Goal: Information Seeking & Learning: Compare options

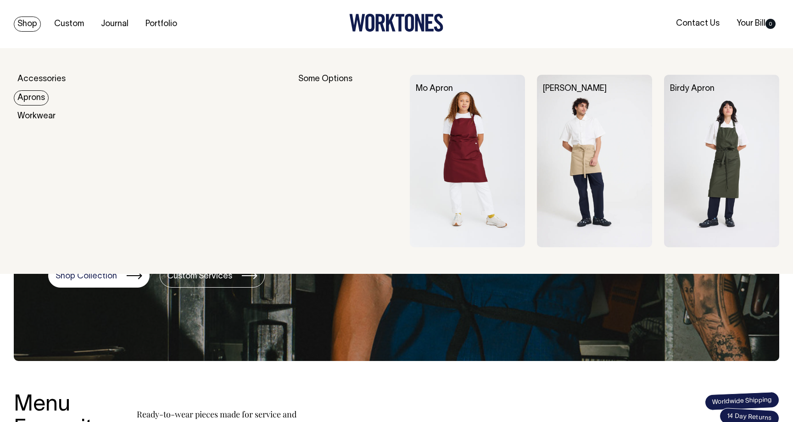
click at [29, 97] on link "Aprons" at bounding box center [31, 97] width 35 height 15
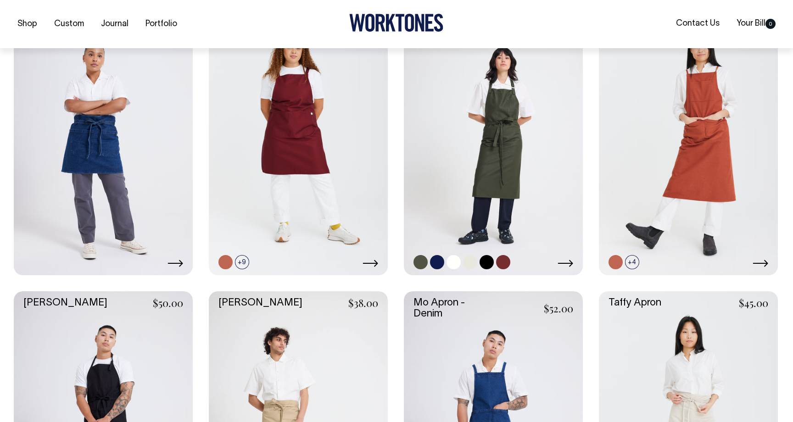
scroll to position [276, 0]
click at [512, 126] on link at bounding box center [493, 140] width 179 height 269
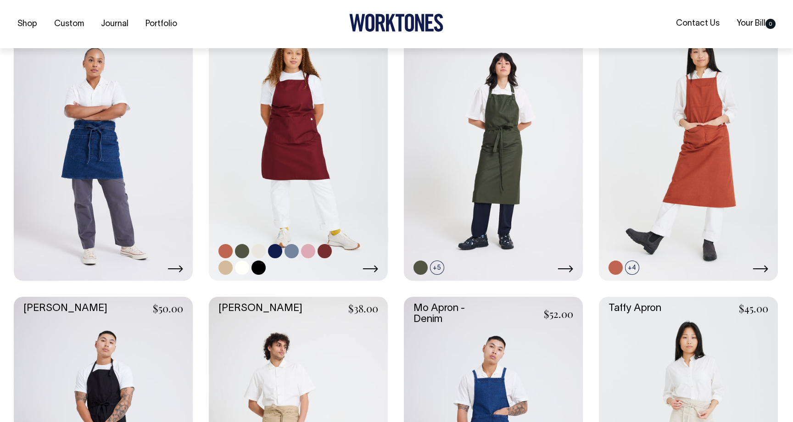
scroll to position [270, 0]
click at [303, 152] on link at bounding box center [298, 146] width 179 height 269
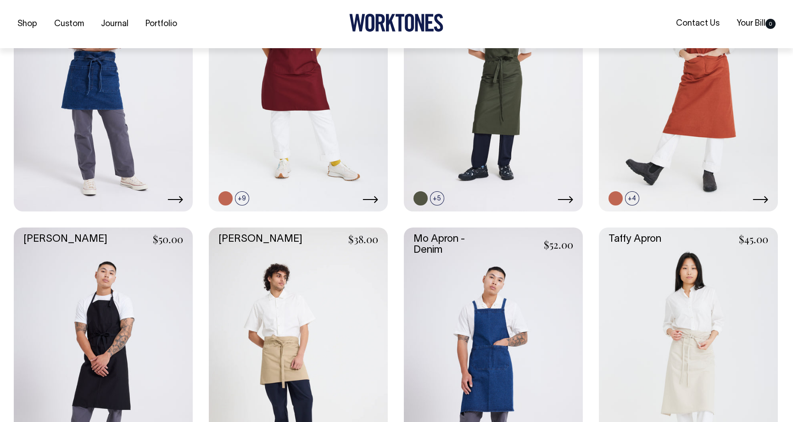
scroll to position [340, 0]
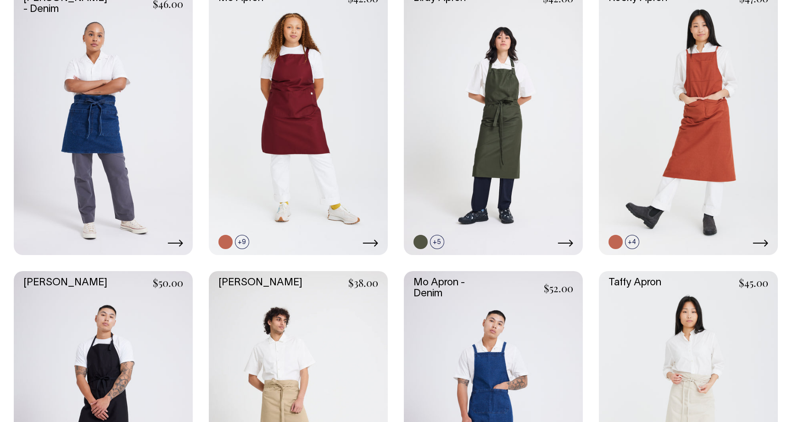
click at [107, 335] on link at bounding box center [103, 405] width 179 height 269
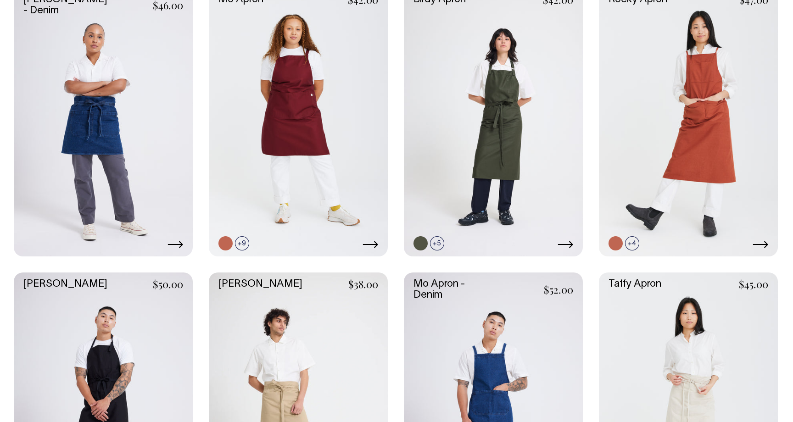
scroll to position [293, 0]
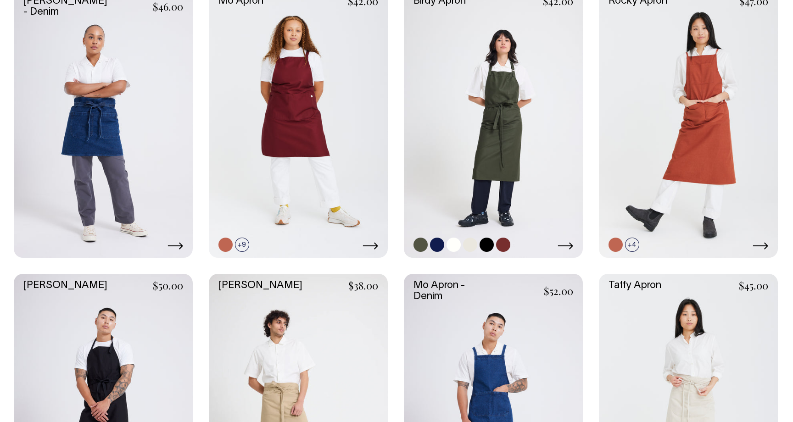
click at [483, 91] on link at bounding box center [493, 123] width 179 height 269
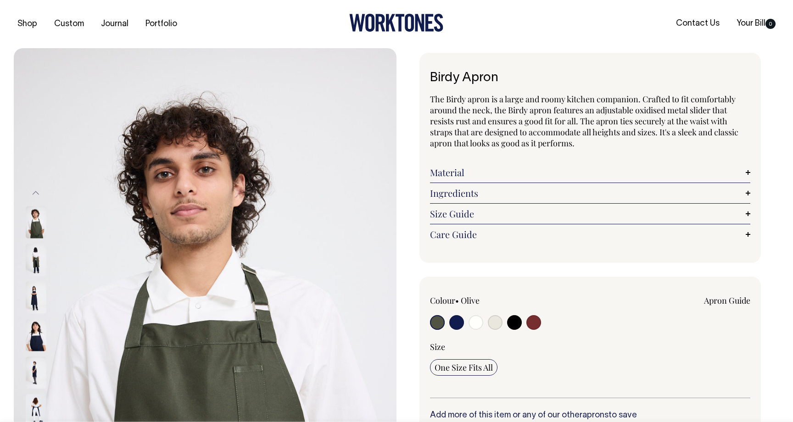
click at [459, 321] on input "radio" at bounding box center [456, 322] width 15 height 15
radio input "true"
select select "Dark Navy"
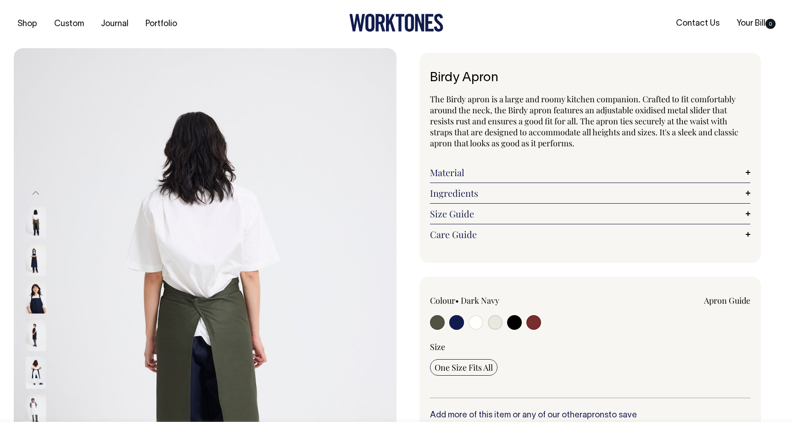
click at [450, 316] on label at bounding box center [456, 323] width 15 height 17
click at [450, 316] on input "radio" at bounding box center [456, 322] width 15 height 15
click at [456, 321] on input "radio" at bounding box center [456, 322] width 15 height 15
click at [24, 257] on img at bounding box center [205, 335] width 383 height 574
click at [43, 262] on img at bounding box center [36, 260] width 21 height 32
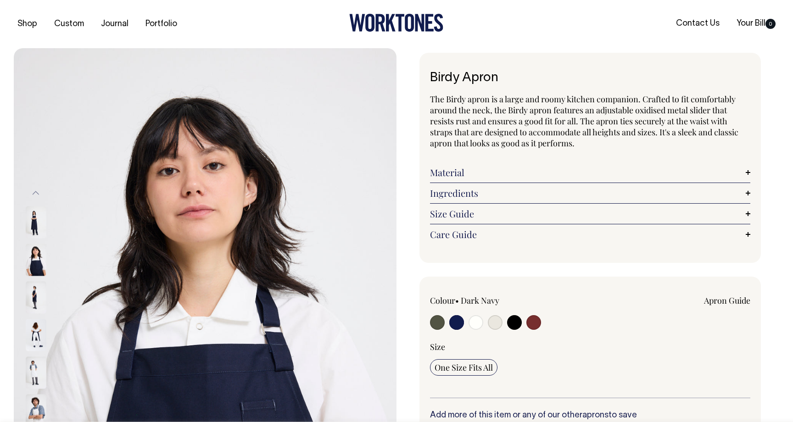
click at [35, 269] on img at bounding box center [36, 260] width 21 height 32
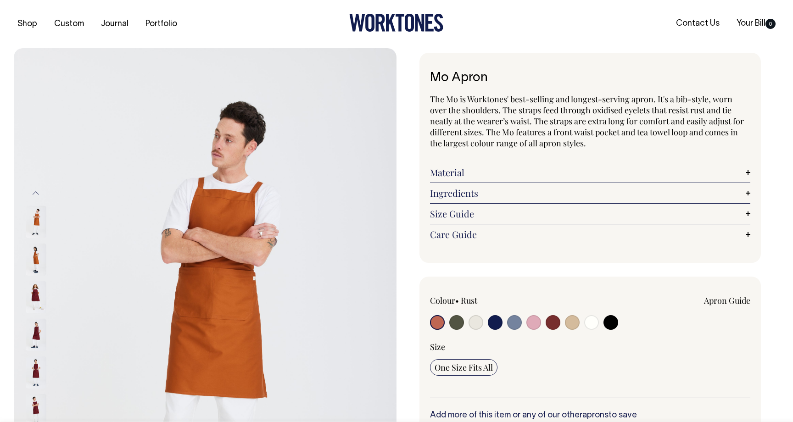
click at [454, 320] on input "radio" at bounding box center [456, 322] width 15 height 15
radio input "true"
select select "Olive"
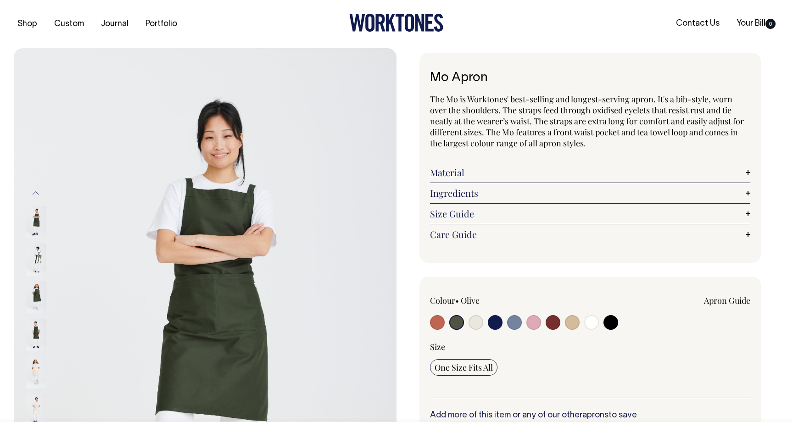
click at [40, 292] on img at bounding box center [36, 297] width 21 height 32
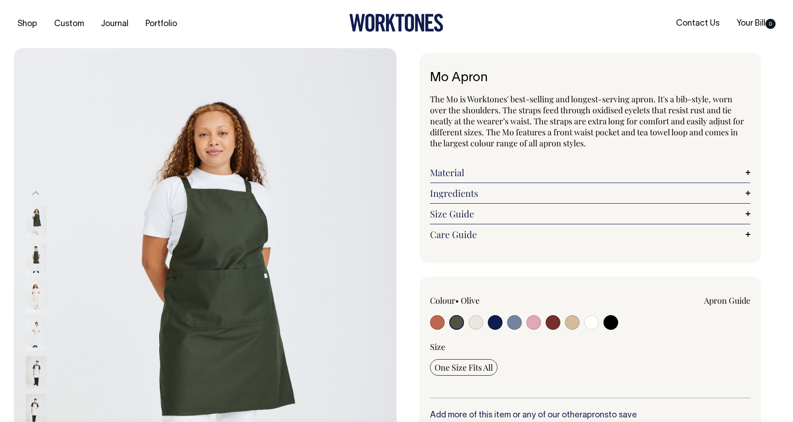
click at [491, 321] on input "radio" at bounding box center [495, 322] width 15 height 15
radio input "true"
select select "Dark Navy"
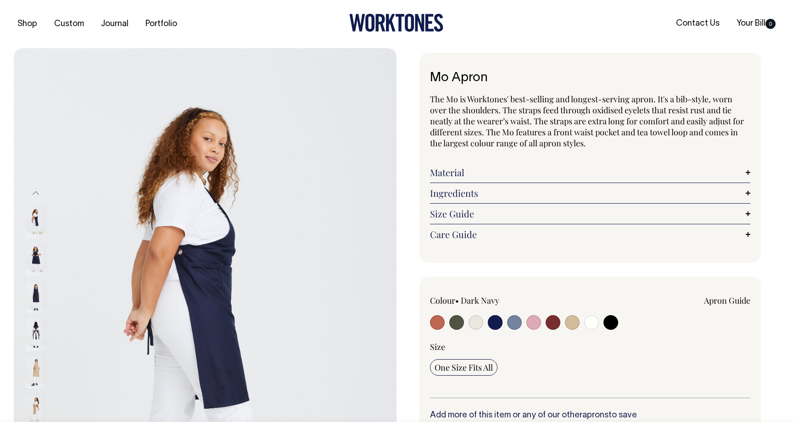
click at [32, 254] on img at bounding box center [36, 260] width 21 height 32
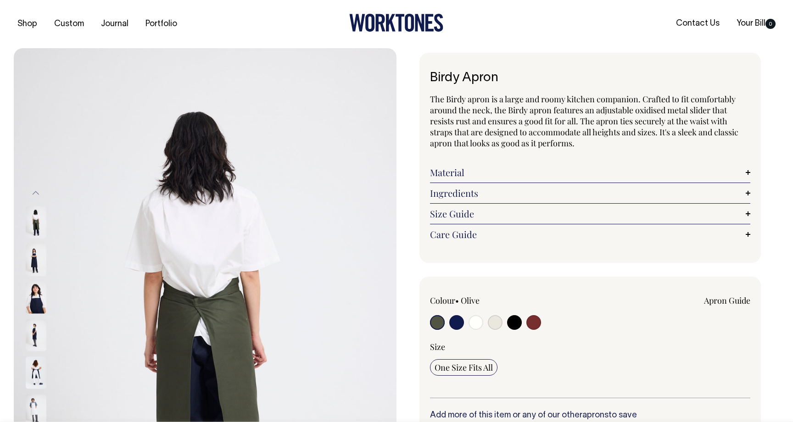
click at [38, 303] on img at bounding box center [36, 297] width 21 height 32
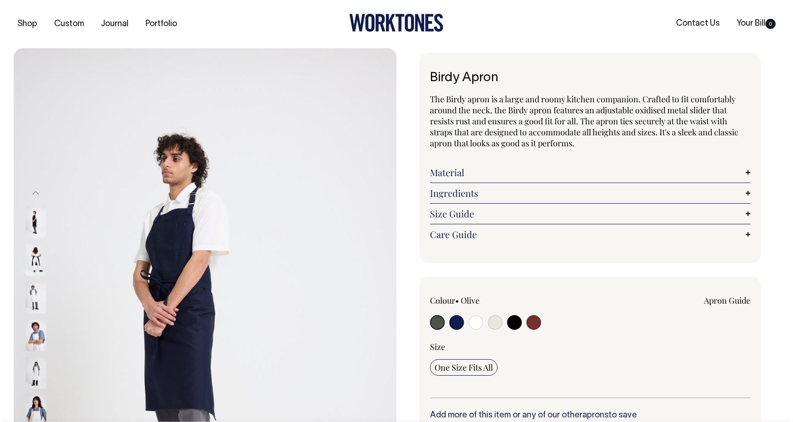
click at [435, 322] on input "radio" at bounding box center [437, 322] width 15 height 15
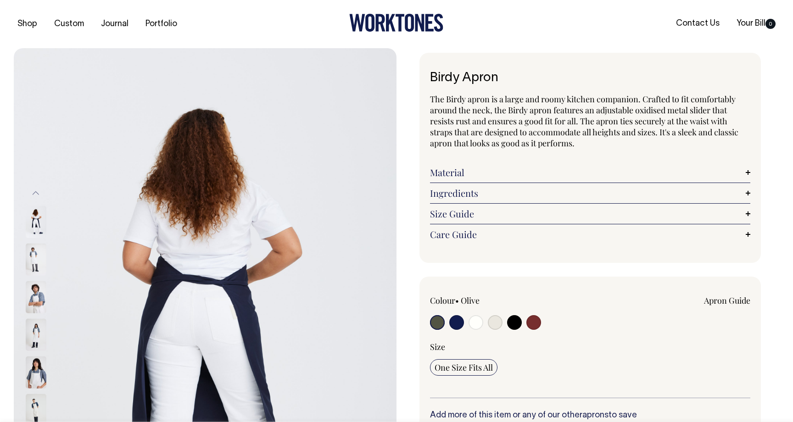
click at [435, 327] on input "radio" at bounding box center [437, 322] width 15 height 15
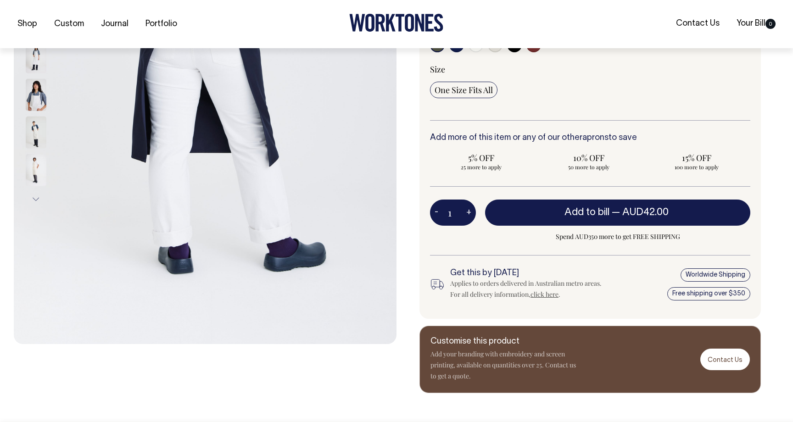
scroll to position [278, 0]
click at [36, 195] on button "Next" at bounding box center [36, 199] width 14 height 21
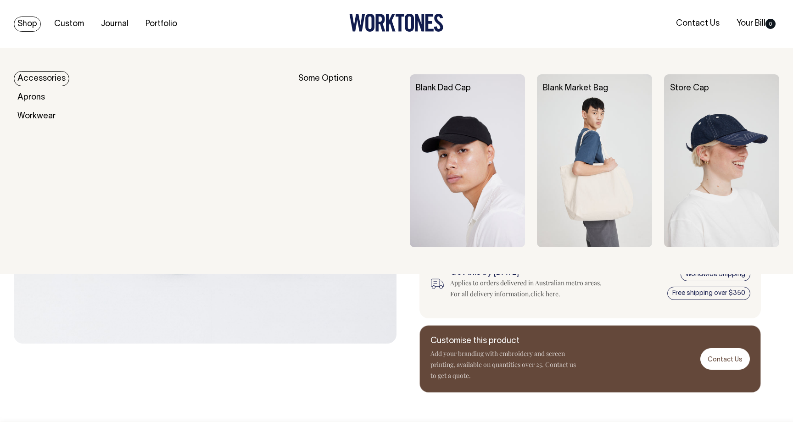
click at [37, 24] on link "Shop" at bounding box center [27, 24] width 27 height 15
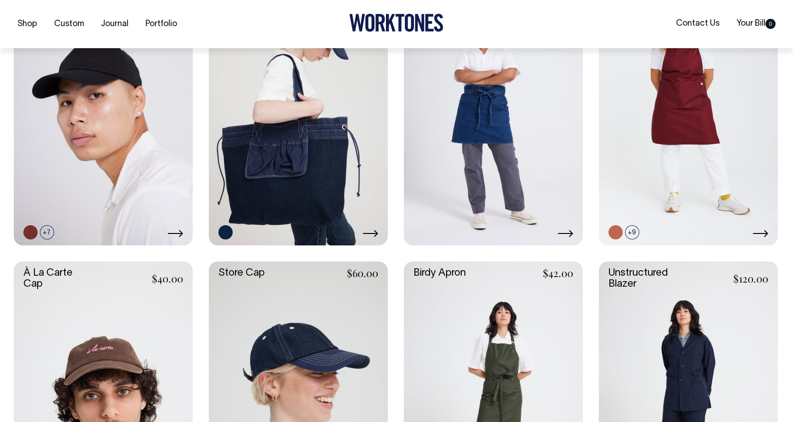
scroll to position [295, 0]
click at [464, 328] on link at bounding box center [493, 395] width 179 height 269
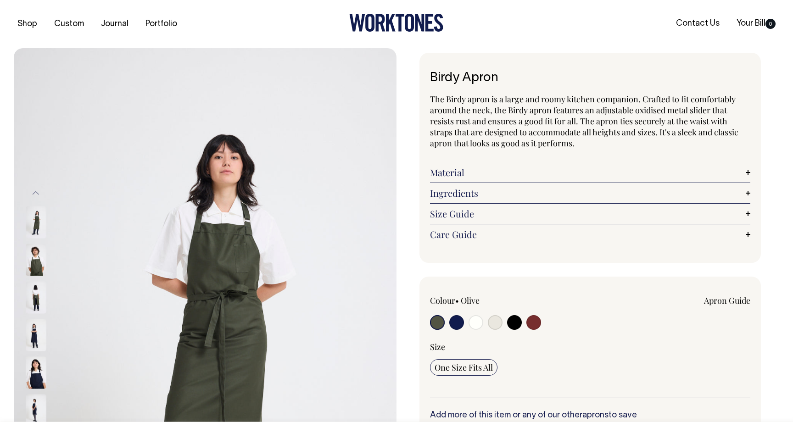
click at [40, 218] on img at bounding box center [36, 222] width 21 height 32
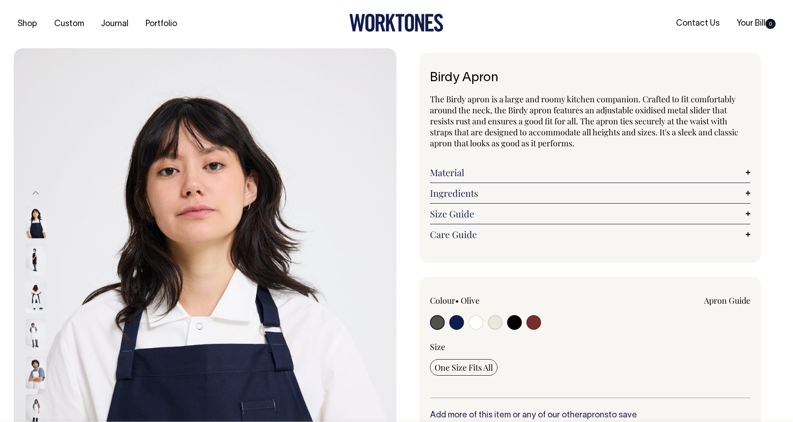
click at [35, 235] on img at bounding box center [36, 222] width 21 height 32
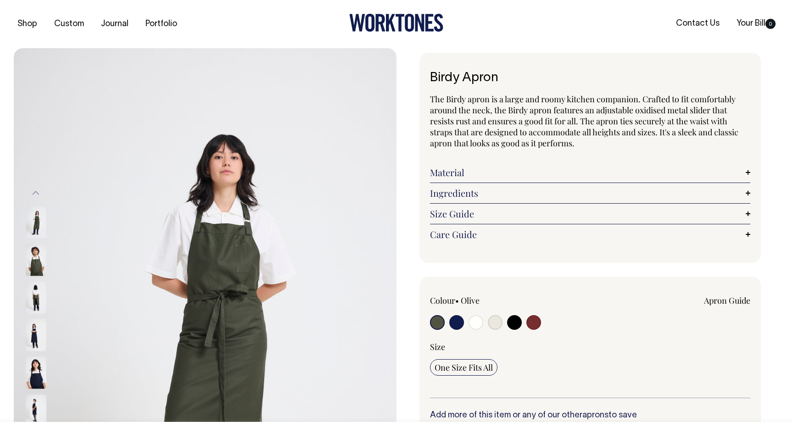
click at [35, 259] on img at bounding box center [36, 260] width 21 height 32
click at [31, 265] on img at bounding box center [36, 260] width 21 height 32
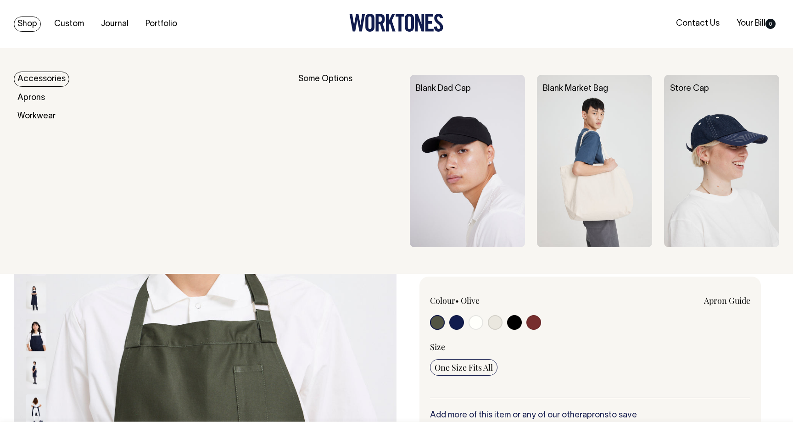
click at [38, 21] on link "Shop" at bounding box center [27, 24] width 27 height 15
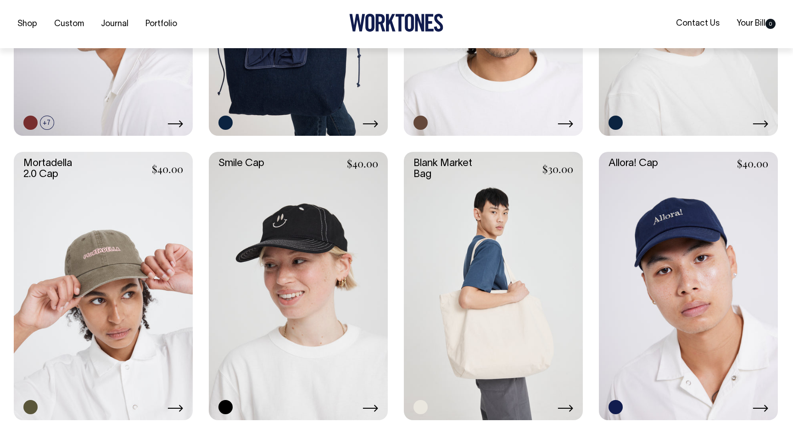
click at [712, 247] on link at bounding box center [688, 286] width 179 height 269
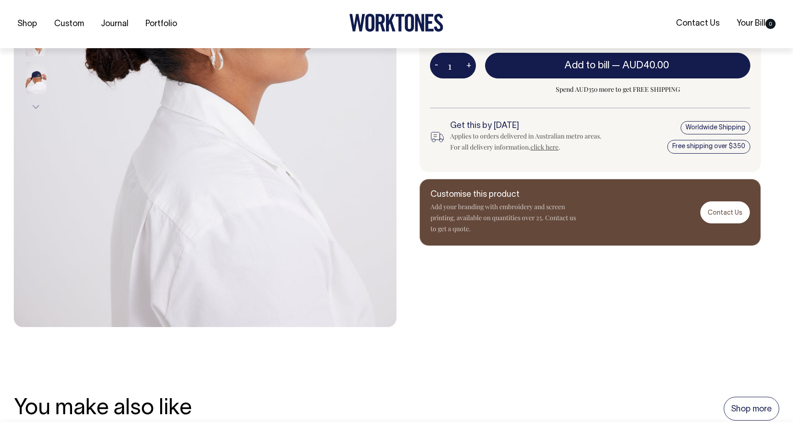
scroll to position [296, 0]
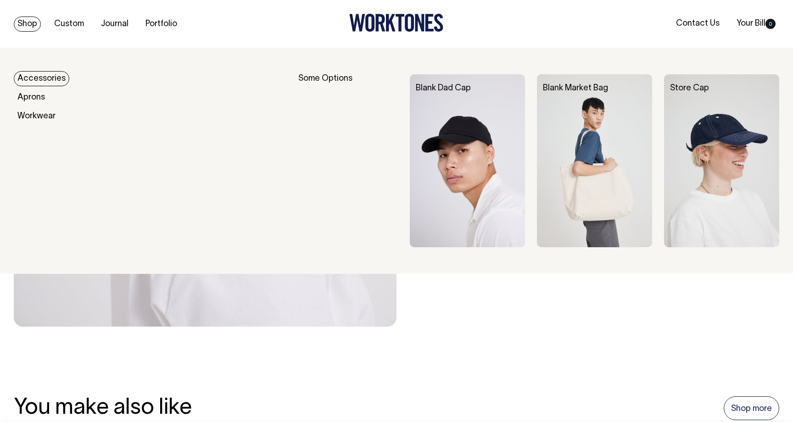
click at [48, 82] on link "Accessories" at bounding box center [42, 78] width 56 height 15
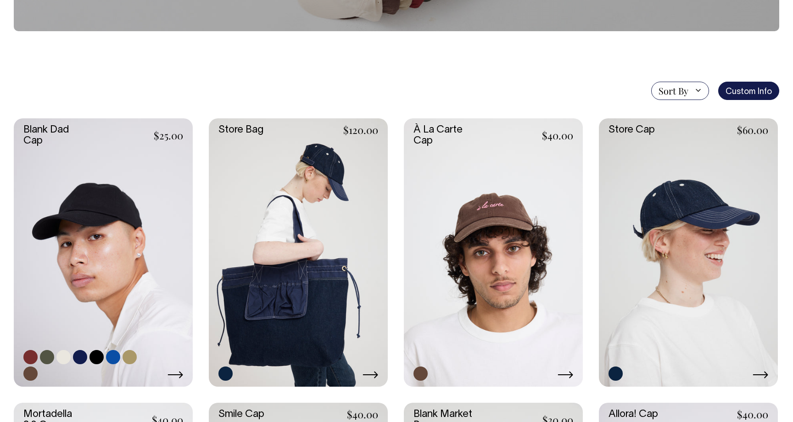
click at [124, 244] on link at bounding box center [103, 252] width 179 height 269
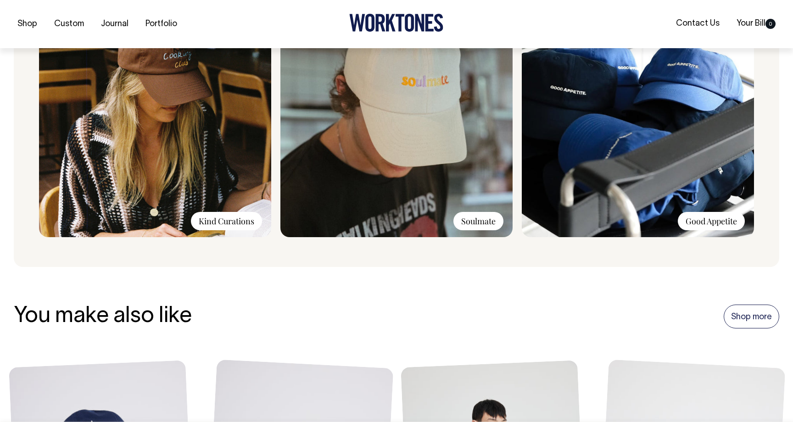
scroll to position [754, 0]
